Goal: Check status: Check status

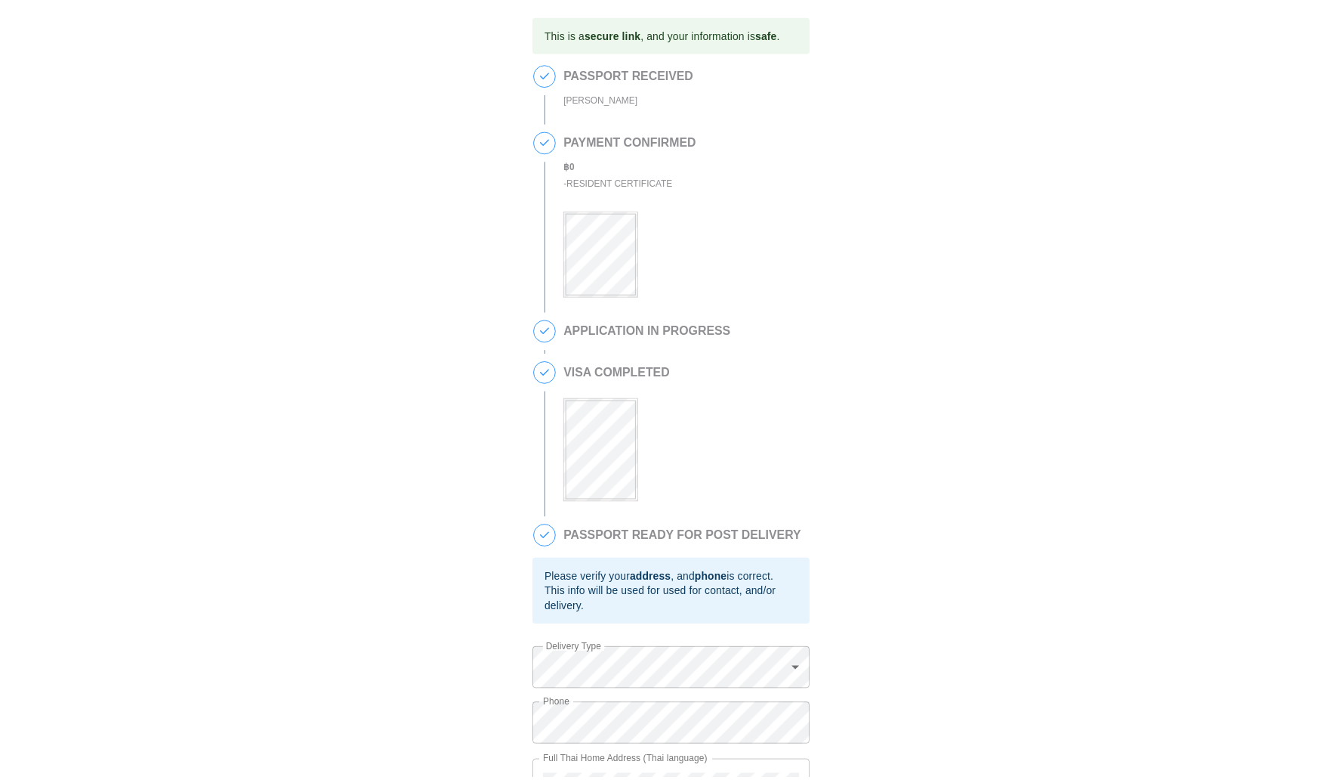
scroll to position [108, 0]
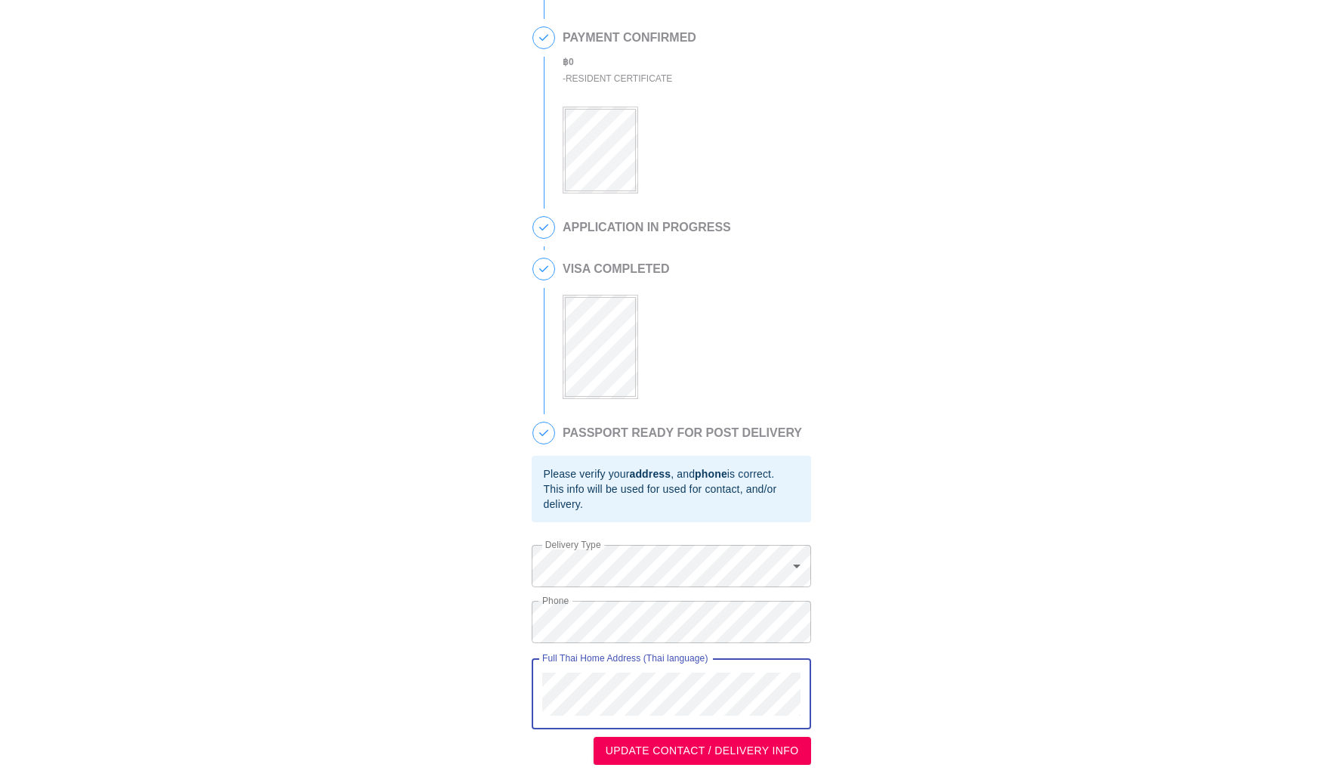
click at [515, 659] on div "This is a secure link , and your information is safe . 1 PASSPORT RECEIVED [PER…" at bounding box center [671, 338] width 1312 height 853
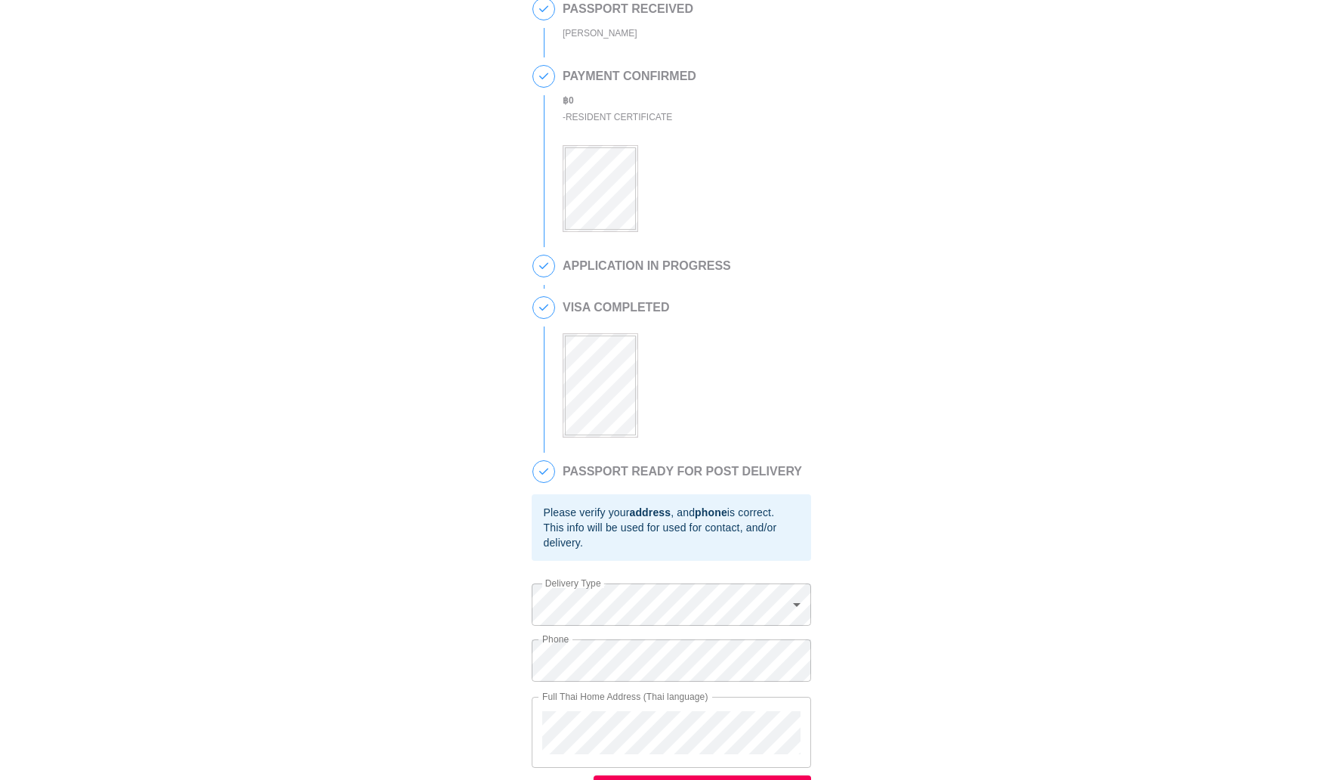
scroll to position [108, 0]
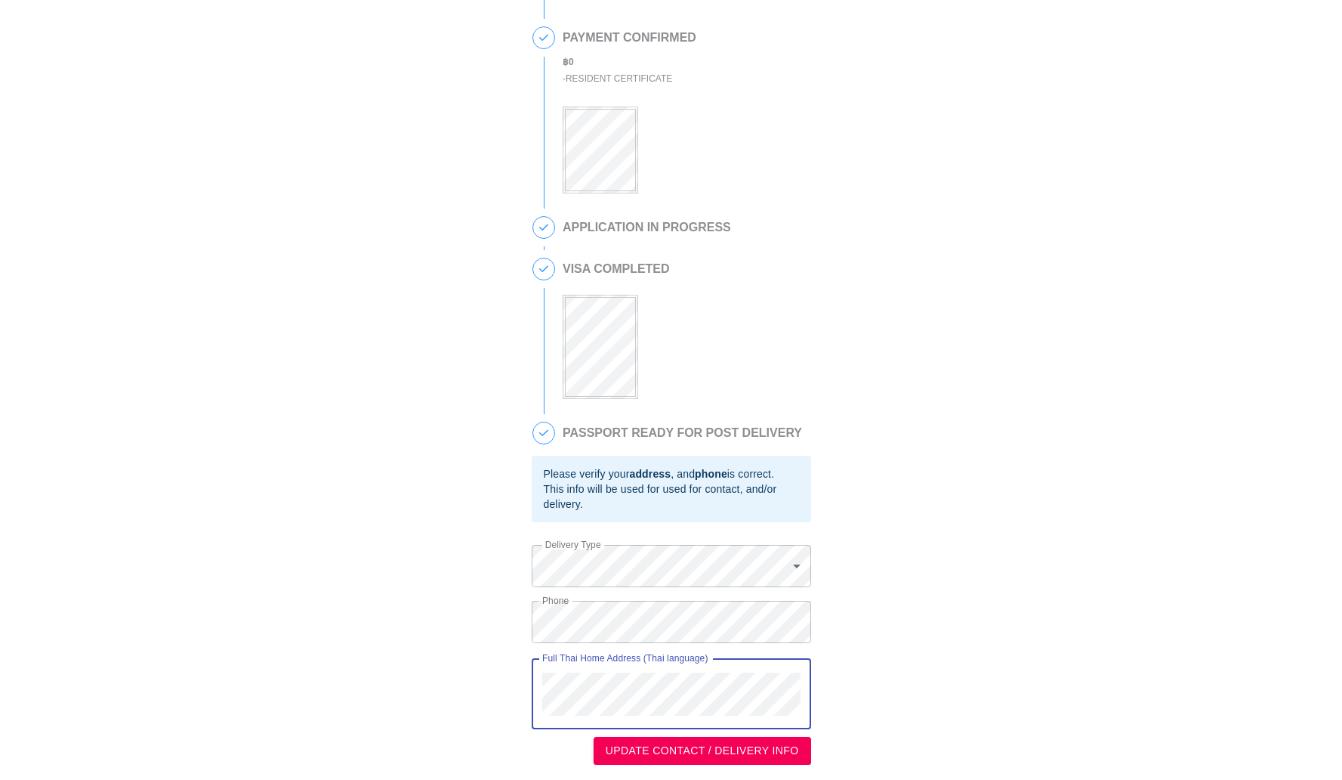
click at [523, 654] on div "This is a secure link , and your information is safe . 1 PASSPORT RECEIVED [PER…" at bounding box center [671, 338] width 1312 height 853
click at [540, 670] on div "Full Thai Home Address (Thai language)" at bounding box center [671, 693] width 279 height 71
click at [474, 631] on div "This is a secure link , and your information is safe . 1 PASSPORT RECEIVED [PER…" at bounding box center [671, 338] width 1312 height 853
click at [483, 609] on div "This is a secure link , and your information is safe . 1 PASSPORT RECEIVED [PER…" at bounding box center [671, 338] width 1312 height 853
